Goal: Information Seeking & Learning: Learn about a topic

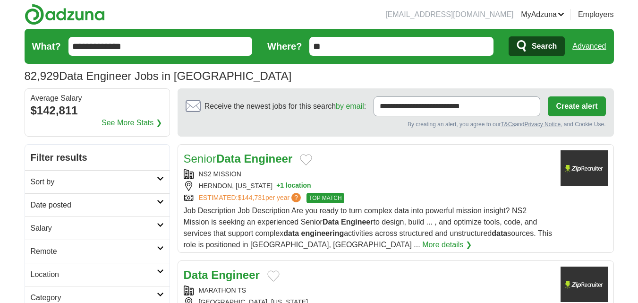
click at [97, 203] on h2 "Date posted" at bounding box center [94, 204] width 126 height 11
click at [55, 227] on link "Last 24 hours" at bounding box center [97, 227] width 133 height 11
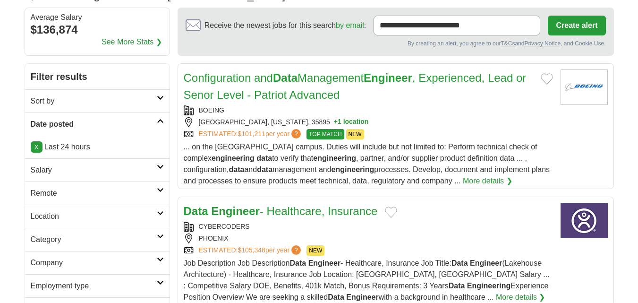
click at [103, 191] on h2 "Remote" at bounding box center [94, 192] width 126 height 11
click at [51, 215] on link "Remote jobs" at bounding box center [52, 216] width 42 height 8
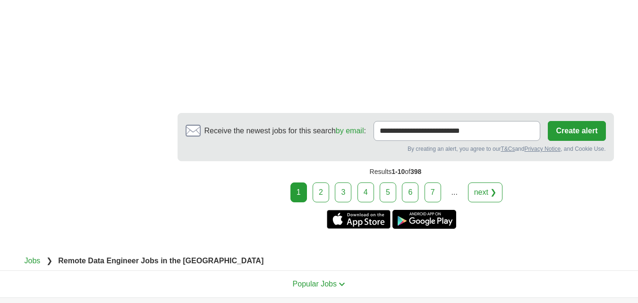
scroll to position [1868, 0]
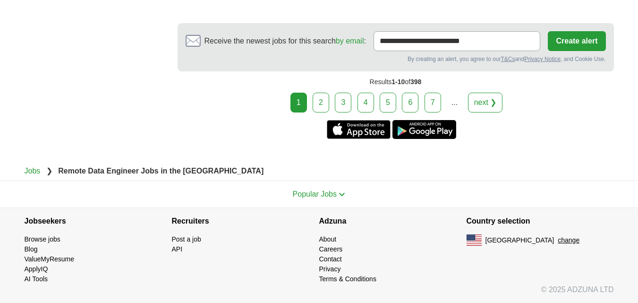
click at [321, 103] on link "2" at bounding box center [321, 103] width 17 height 20
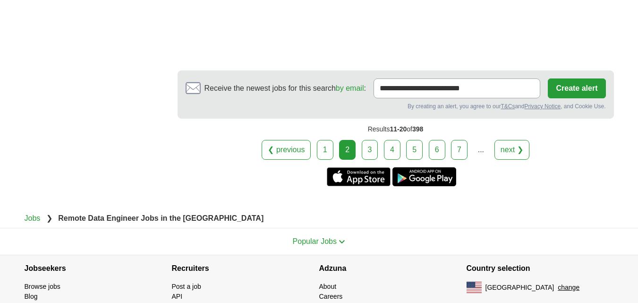
scroll to position [1669, 0]
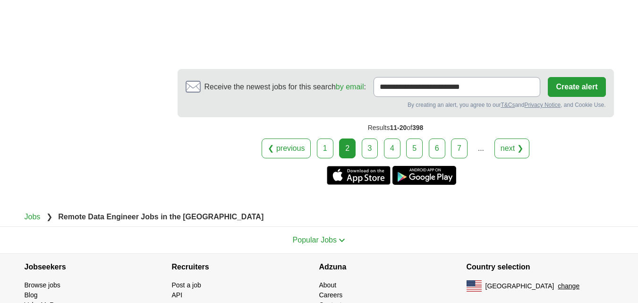
click at [372, 152] on link "3" at bounding box center [370, 148] width 17 height 20
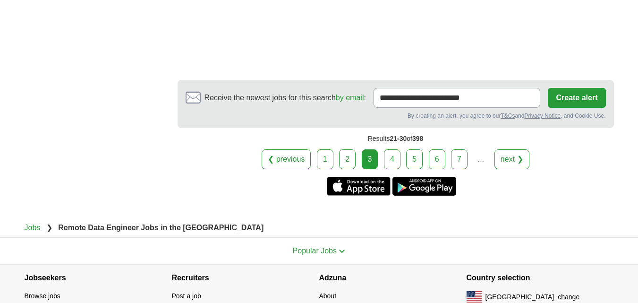
scroll to position [1848, 0]
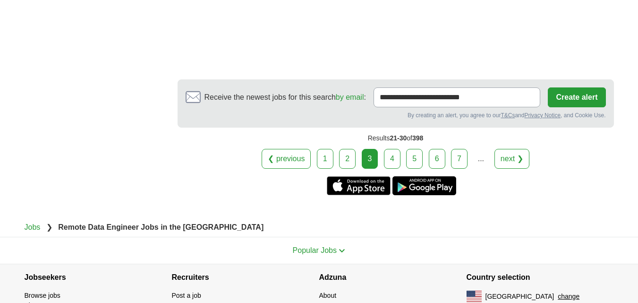
click at [397, 149] on link "4" at bounding box center [392, 159] width 17 height 20
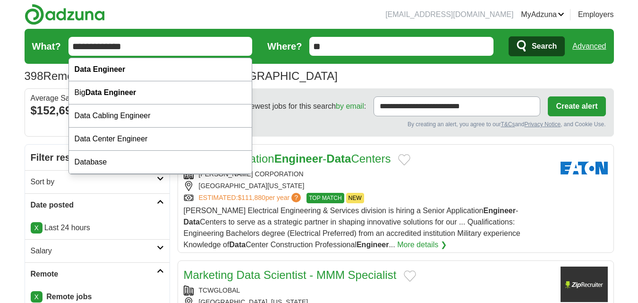
click at [73, 48] on input "**********" at bounding box center [160, 46] width 184 height 19
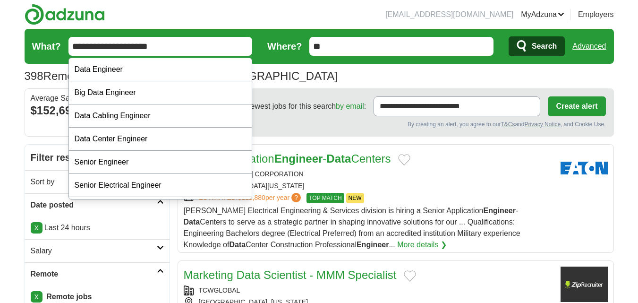
type input "**********"
click at [537, 39] on span "Search" at bounding box center [544, 46] width 25 height 19
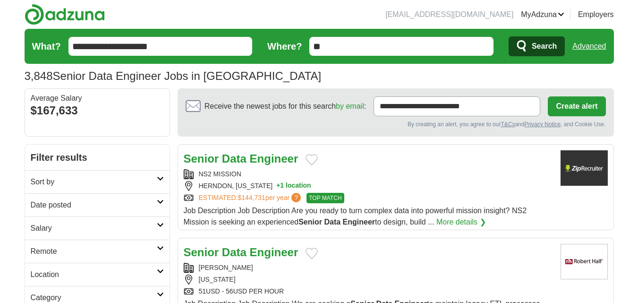
click at [72, 202] on h2 "Date posted" at bounding box center [94, 204] width 126 height 11
click at [56, 230] on link "Last 24 hours" at bounding box center [97, 227] width 133 height 11
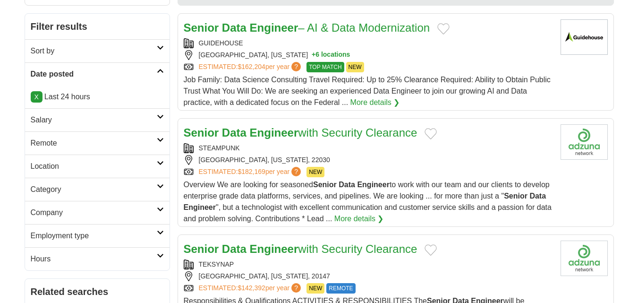
scroll to position [132, 0]
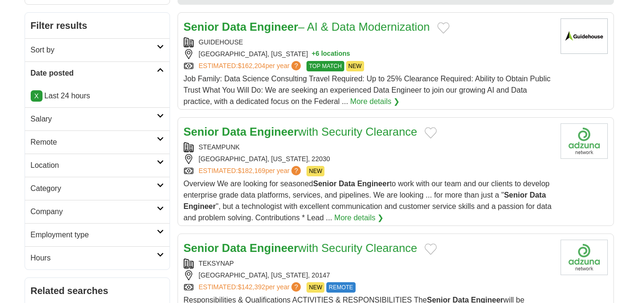
click at [102, 141] on h2 "Remote" at bounding box center [94, 141] width 126 height 11
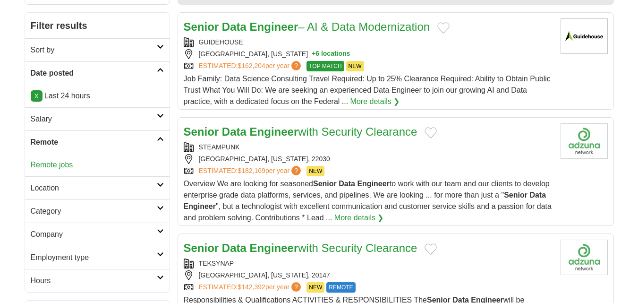
click at [61, 165] on link "Remote jobs" at bounding box center [52, 165] width 42 height 8
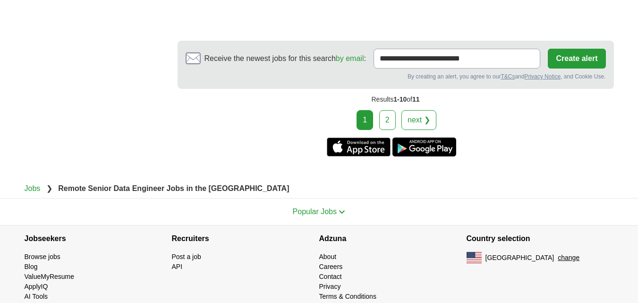
scroll to position [1690, 0]
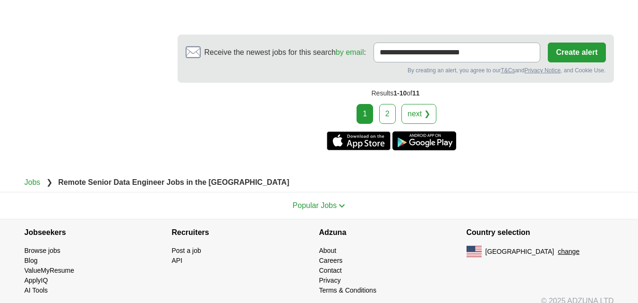
click at [386, 104] on link "2" at bounding box center [387, 114] width 17 height 20
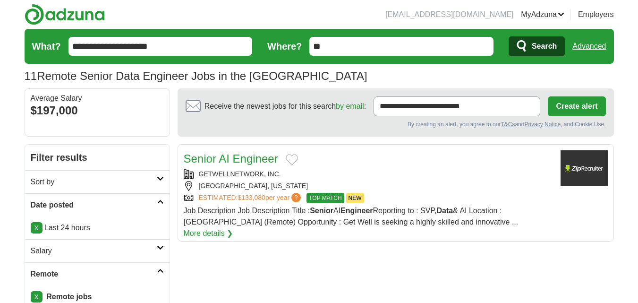
click at [112, 47] on input "**********" at bounding box center [160, 46] width 184 height 19
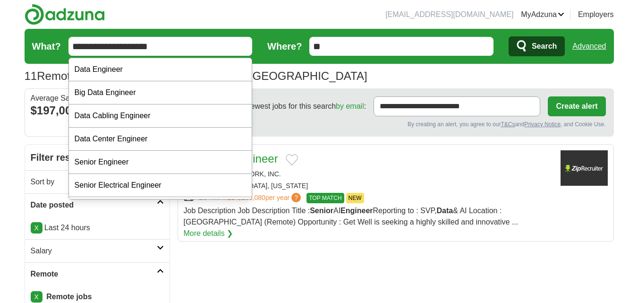
click at [112, 47] on input "**********" at bounding box center [160, 46] width 184 height 19
type input "**********"
click at [542, 44] on span "Search" at bounding box center [544, 46] width 25 height 19
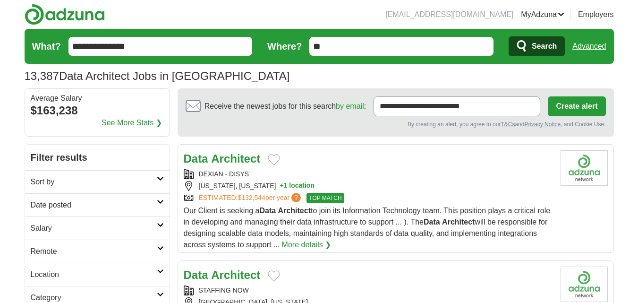
click at [83, 202] on h2 "Date posted" at bounding box center [94, 204] width 126 height 11
click at [47, 227] on link "Last 24 hours" at bounding box center [97, 227] width 133 height 11
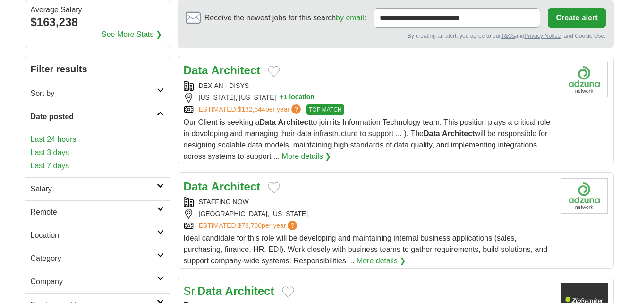
scroll to position [89, 0]
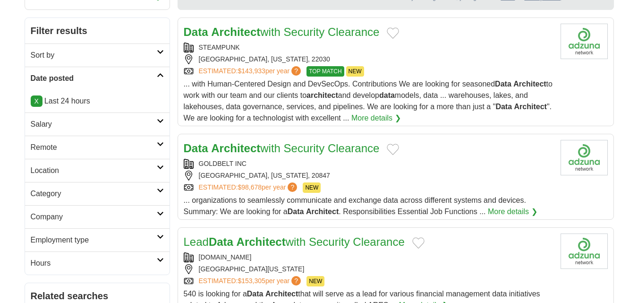
click at [99, 146] on h2 "Remote" at bounding box center [94, 147] width 126 height 11
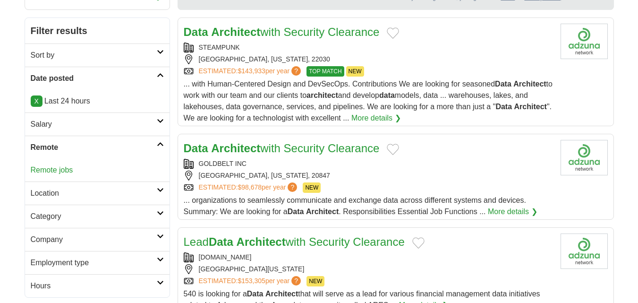
click at [44, 171] on link "Remote jobs" at bounding box center [52, 170] width 42 height 8
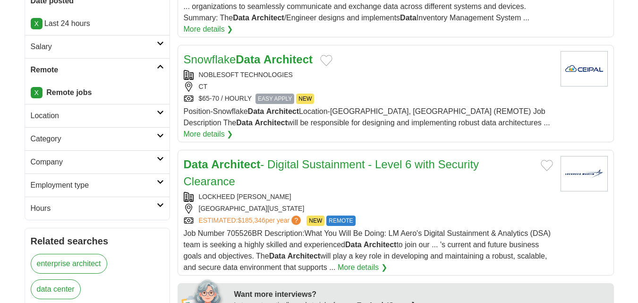
scroll to position [205, 0]
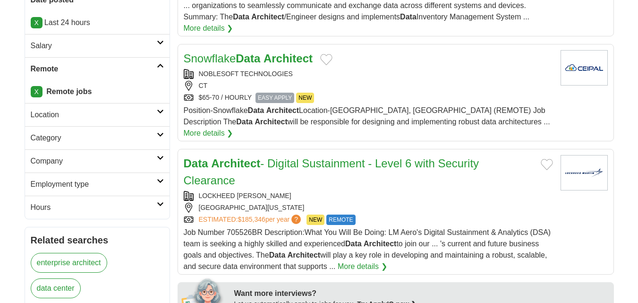
click at [69, 182] on h2 "Employment type" at bounding box center [94, 183] width 126 height 11
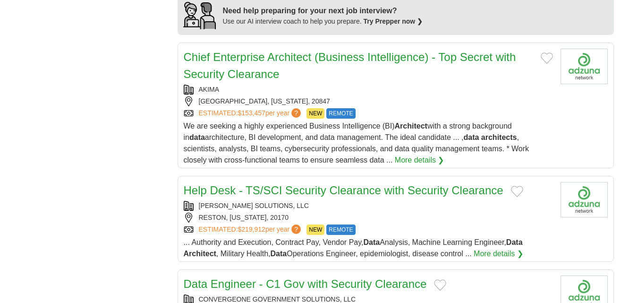
scroll to position [874, 0]
